Goal: Task Accomplishment & Management: Complete application form

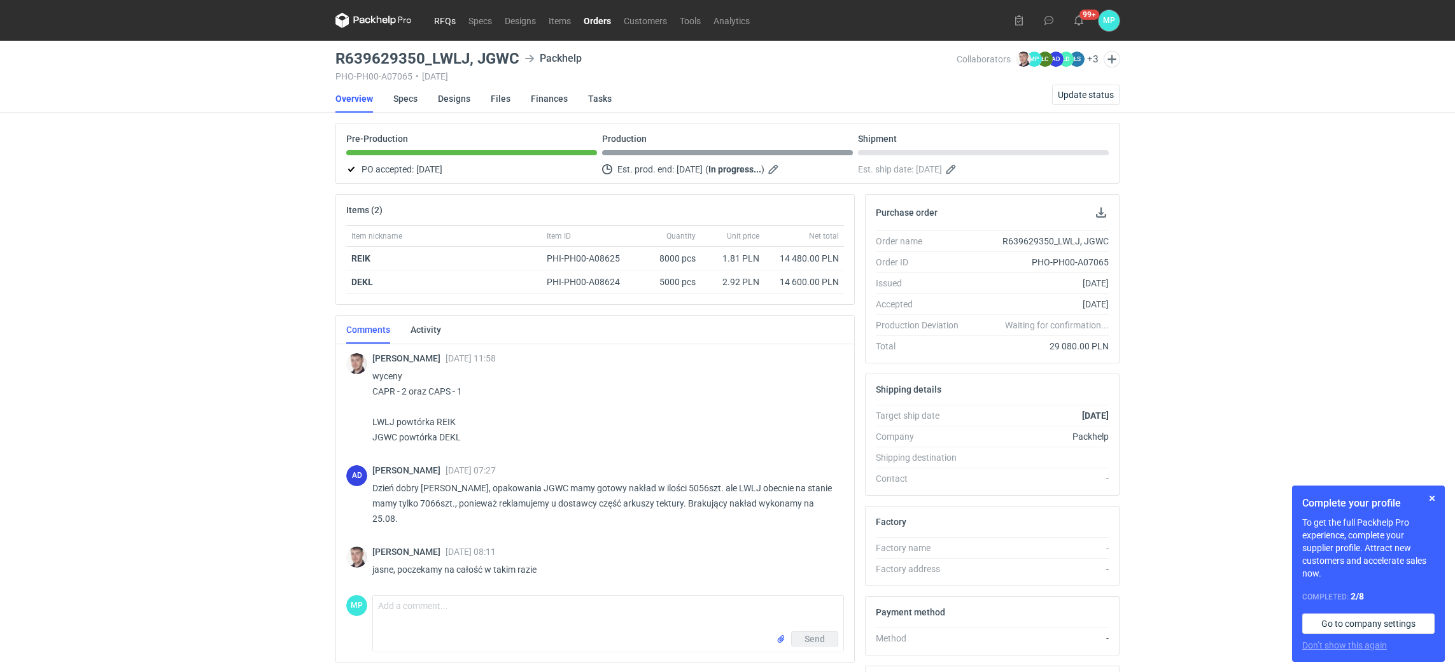
click at [446, 20] on link "RFQs" at bounding box center [445, 20] width 34 height 15
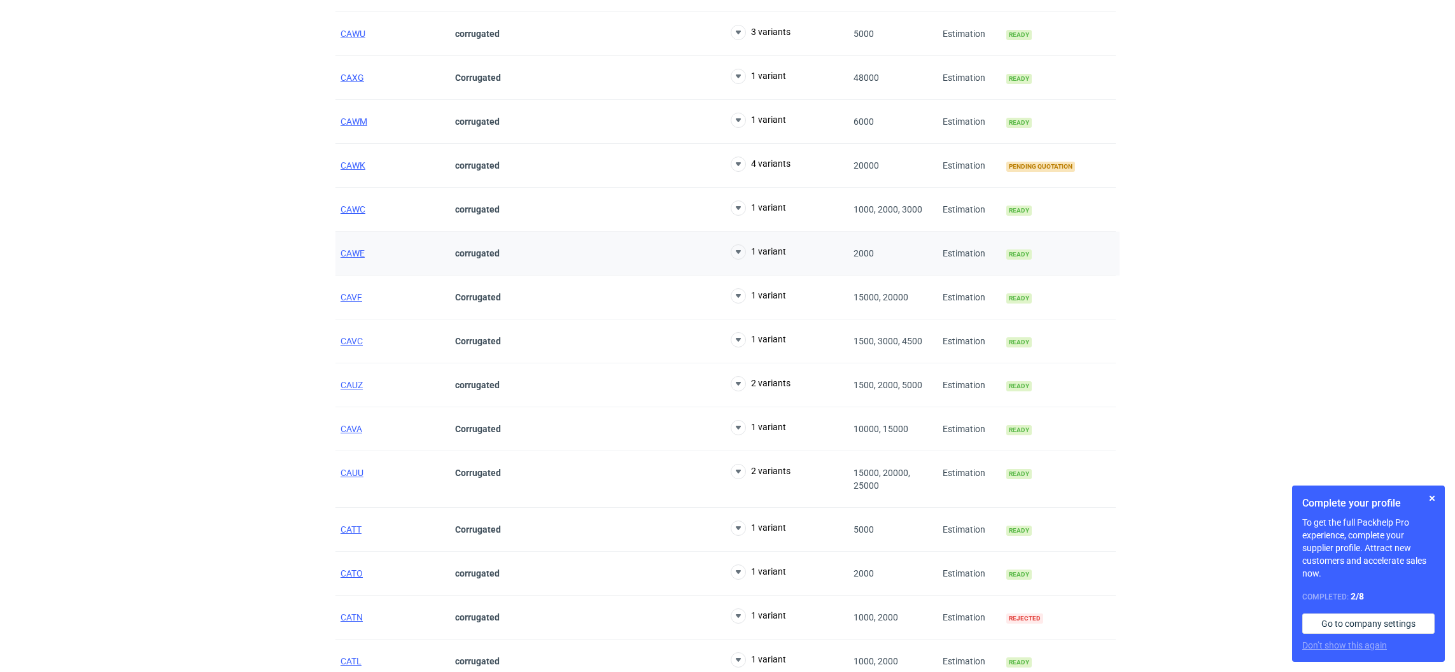
scroll to position [1718, 0]
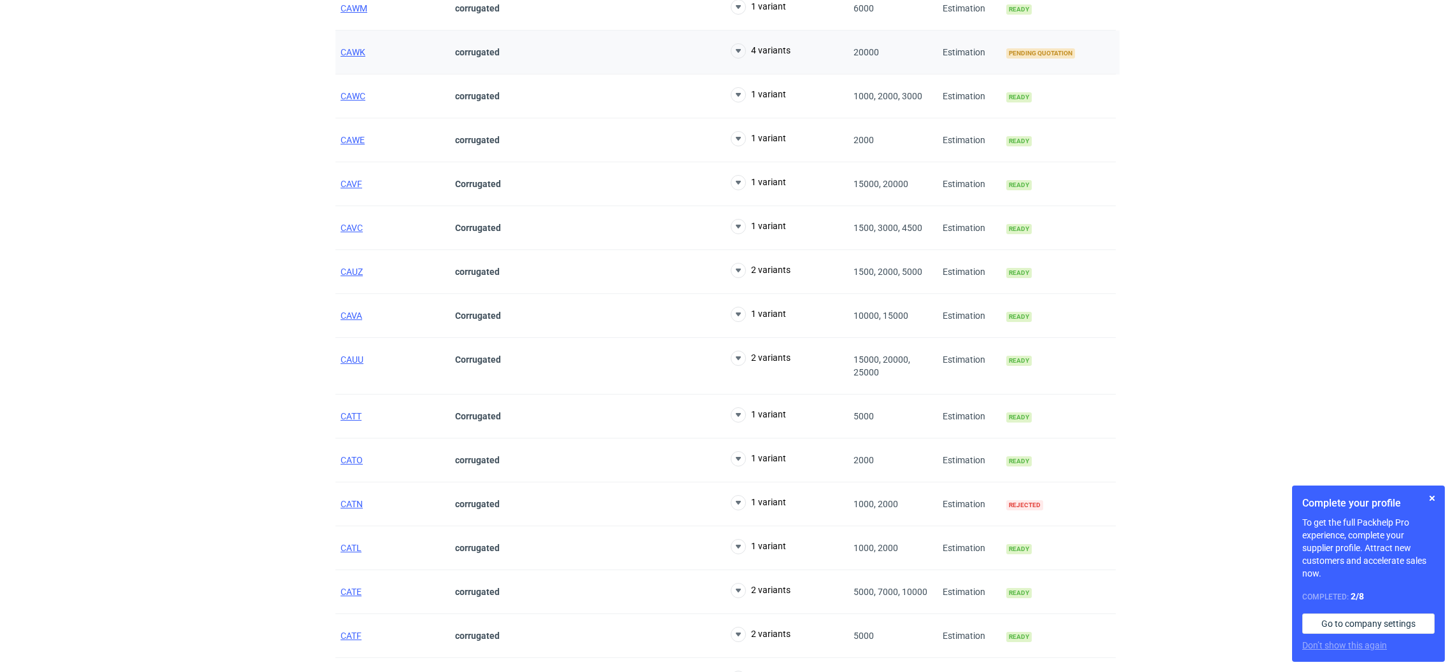
click at [1040, 59] on span "Pending quotation" at bounding box center [1040, 53] width 69 height 10
click at [1019, 54] on span "Pending quotation" at bounding box center [1040, 53] width 69 height 10
click at [349, 52] on span "CAWK" at bounding box center [353, 52] width 25 height 10
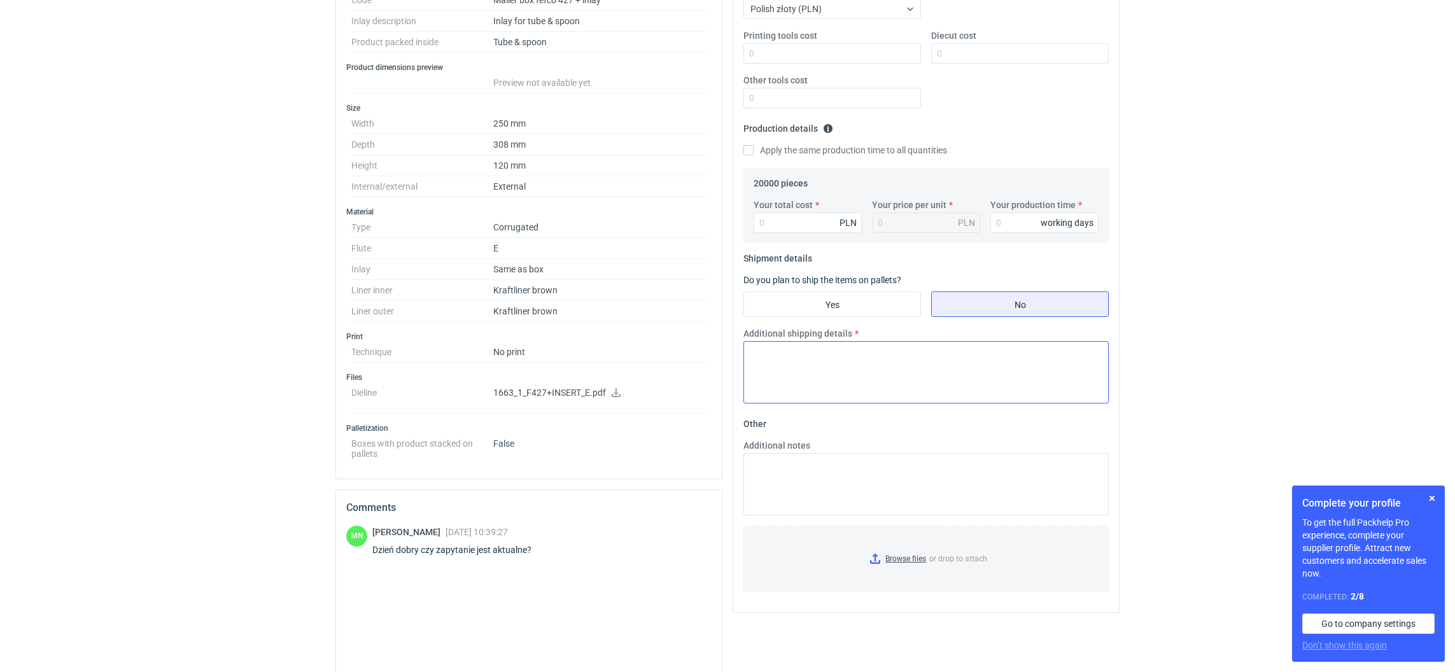
scroll to position [286, 0]
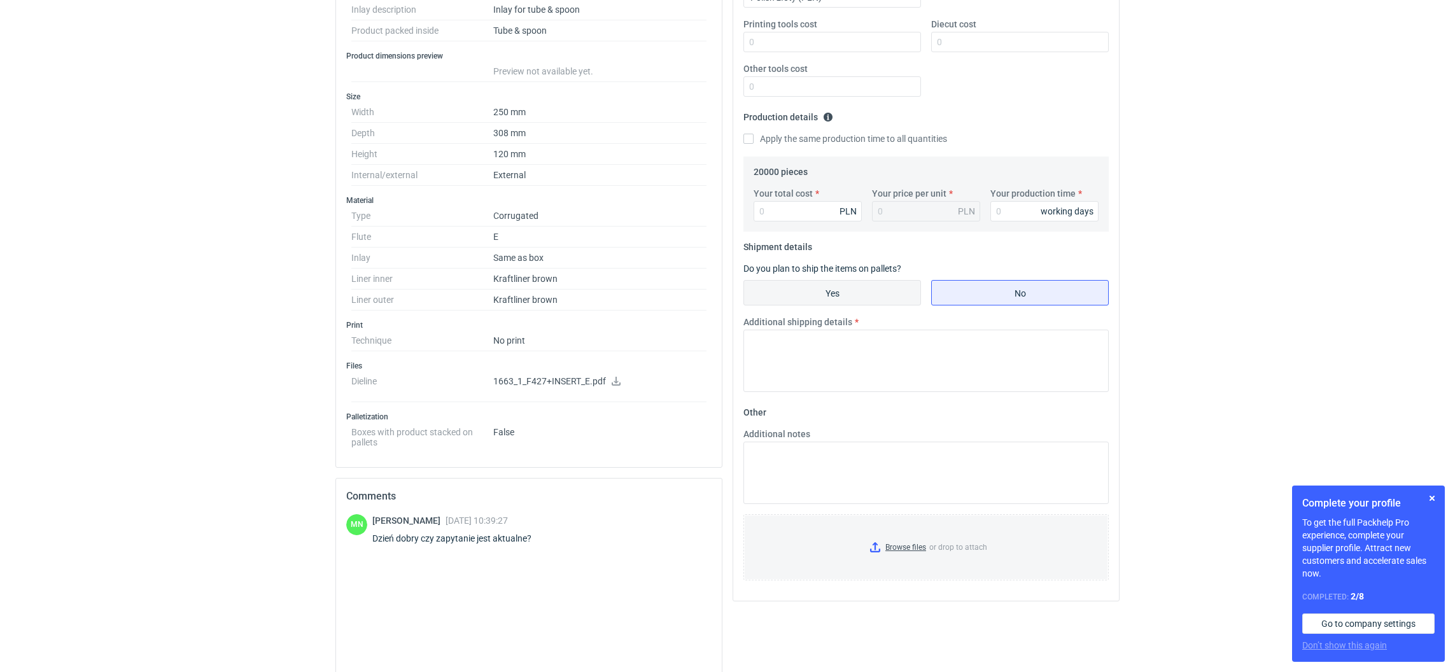
click at [871, 291] on input "Yes" at bounding box center [832, 293] width 176 height 24
radio input "true"
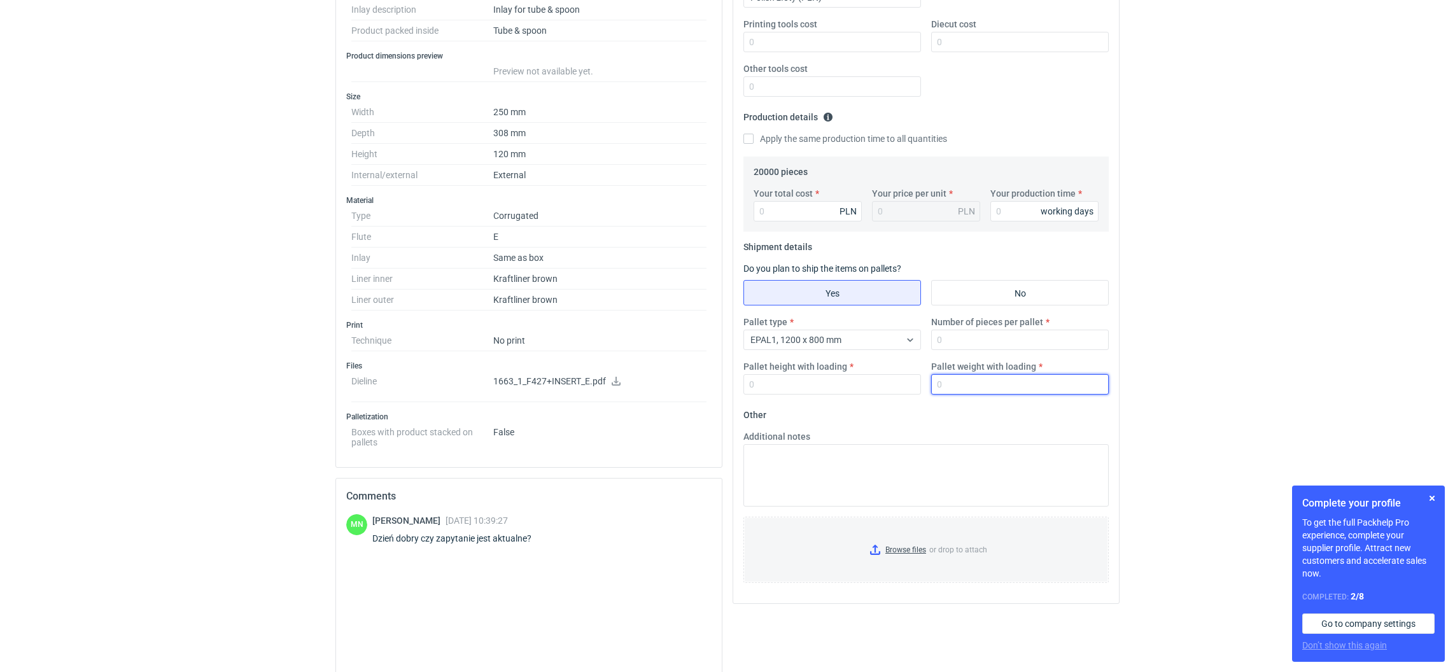
click at [954, 389] on input "Pallet weight with loading" at bounding box center [1020, 384] width 178 height 20
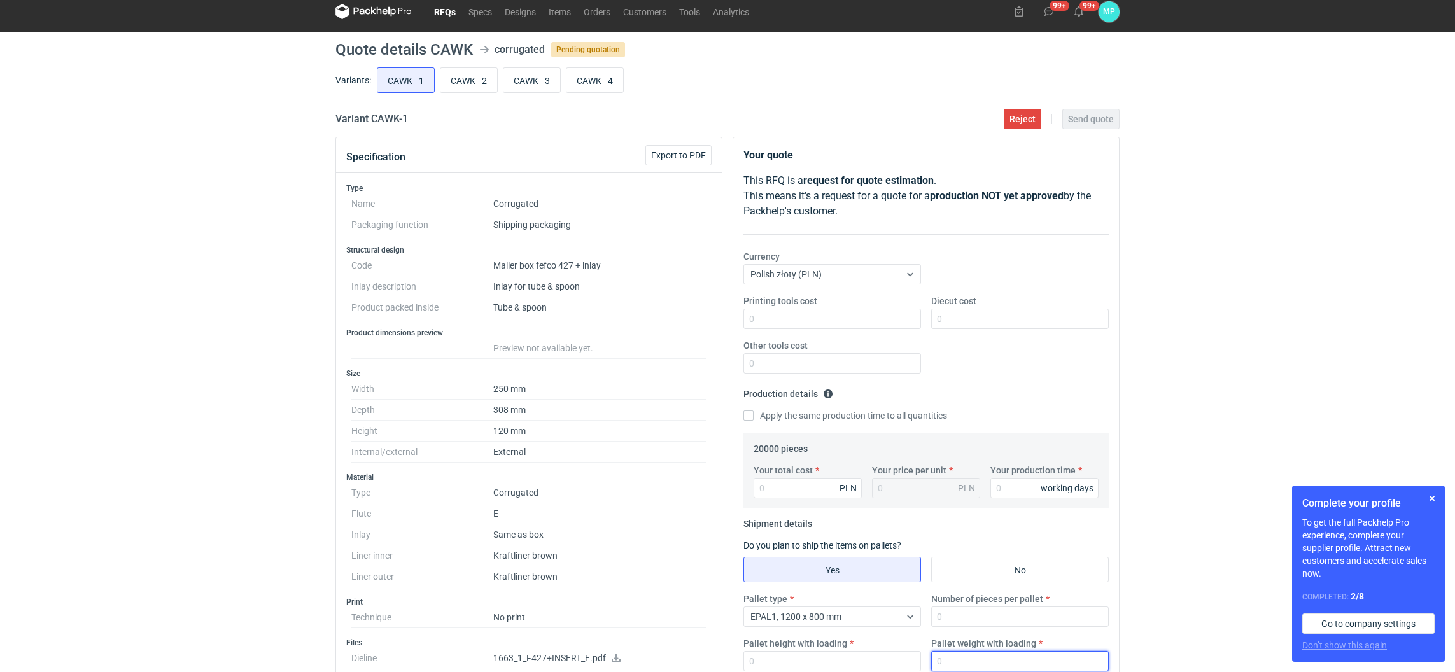
scroll to position [0, 0]
